Goal: Find specific page/section: Find specific page/section

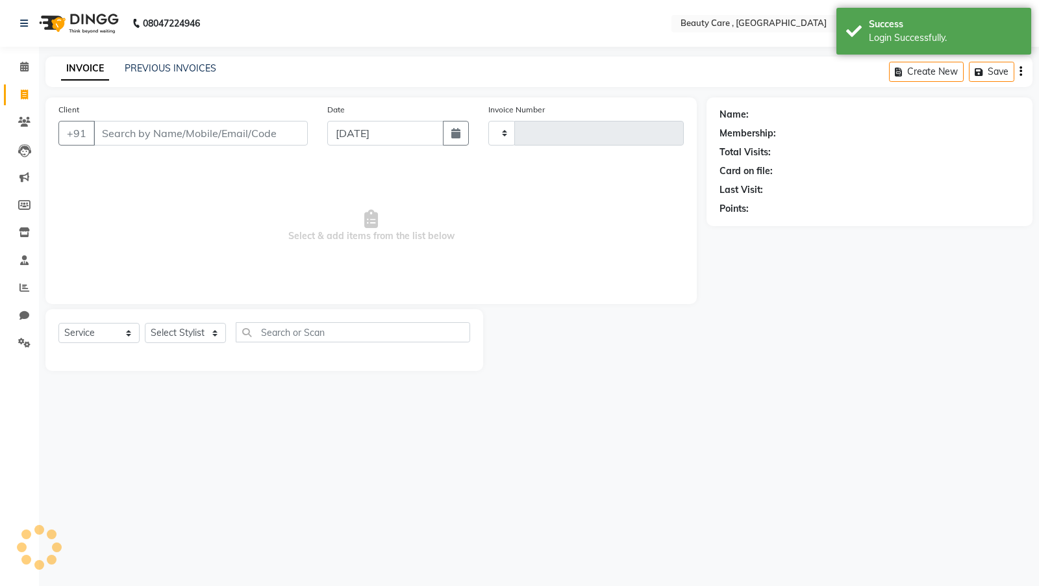
select select "service"
type input "2748"
select select "en"
select select "5646"
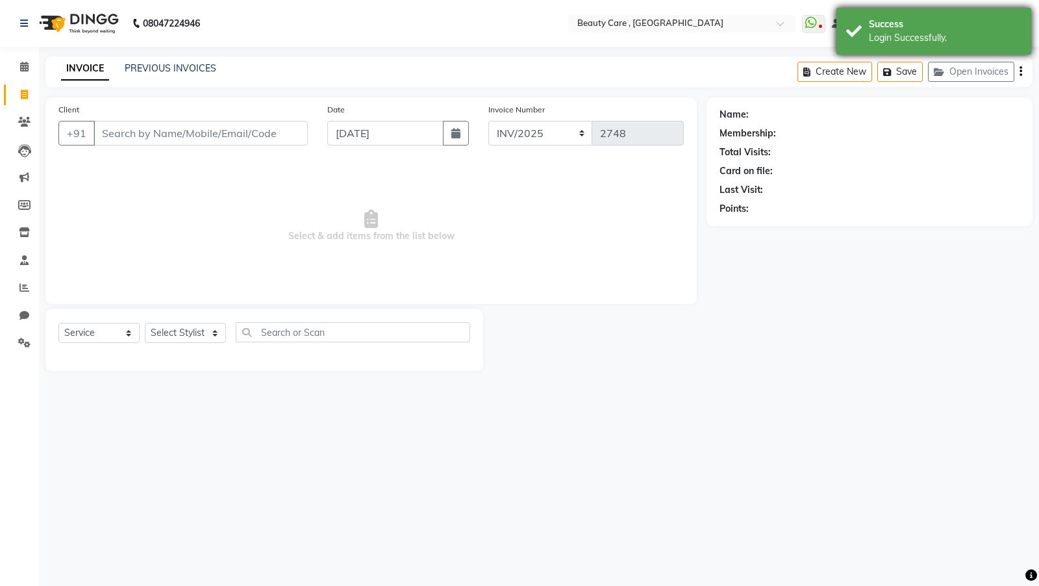
click at [886, 42] on div "Login Successfully." at bounding box center [945, 38] width 153 height 14
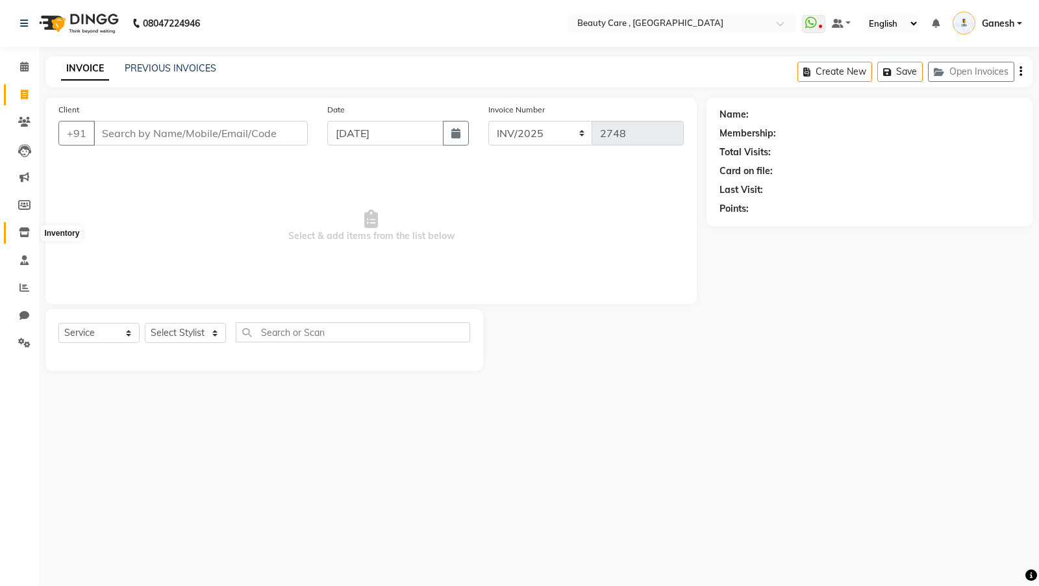
select select "77828"
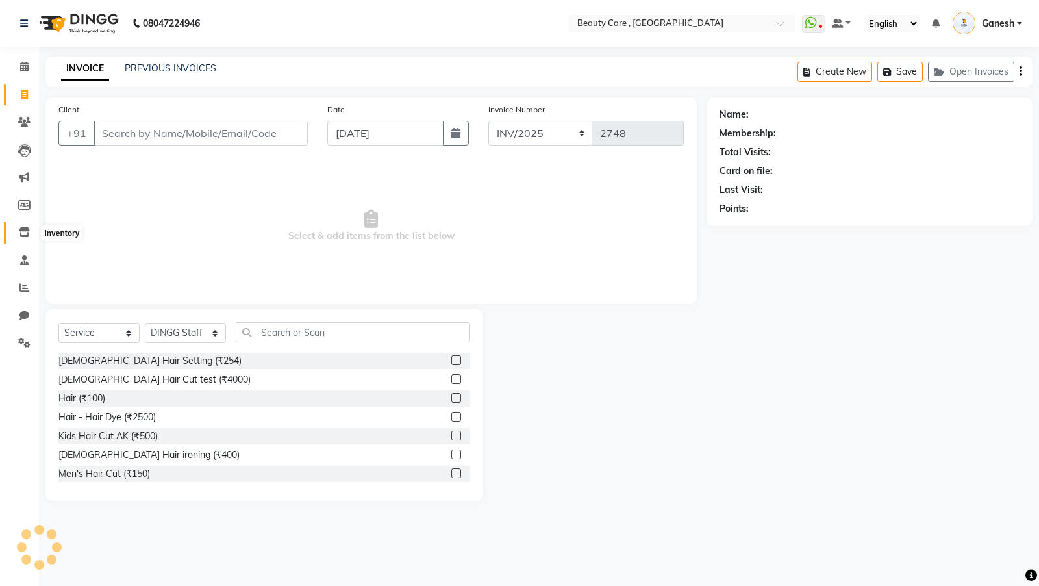
click at [25, 235] on icon at bounding box center [24, 232] width 11 height 10
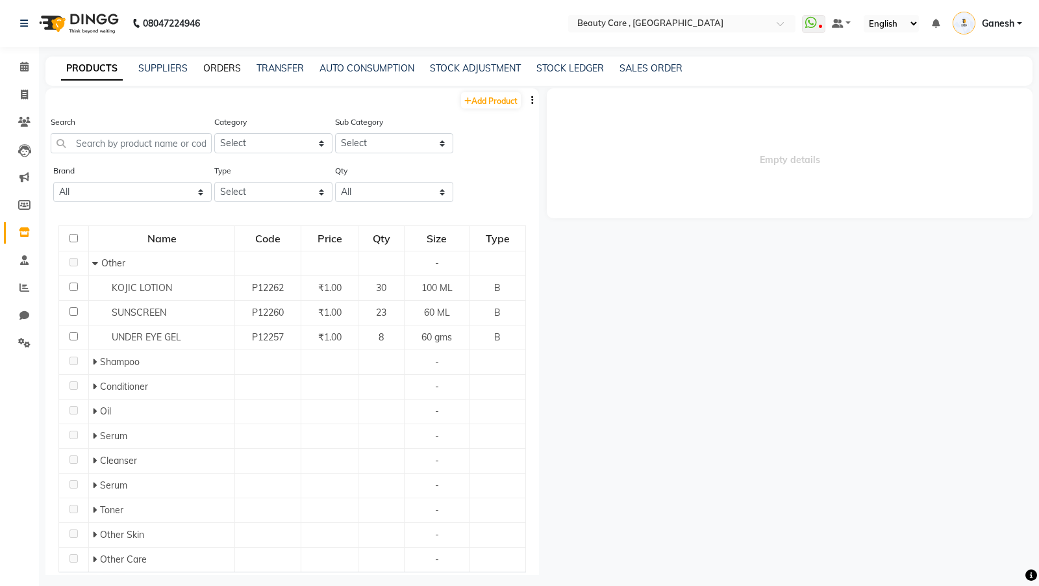
click at [227, 72] on link "ORDERS" at bounding box center [222, 68] width 38 height 12
